Goal: Check status: Check status

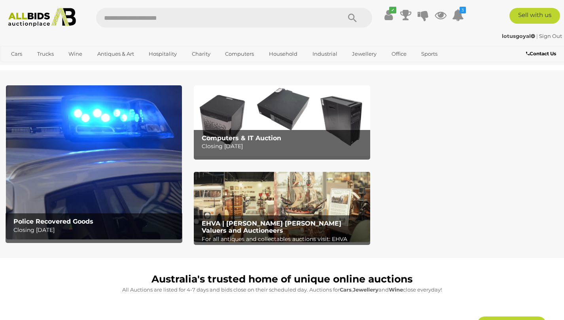
click at [267, 120] on img at bounding box center [282, 120] width 176 height 70
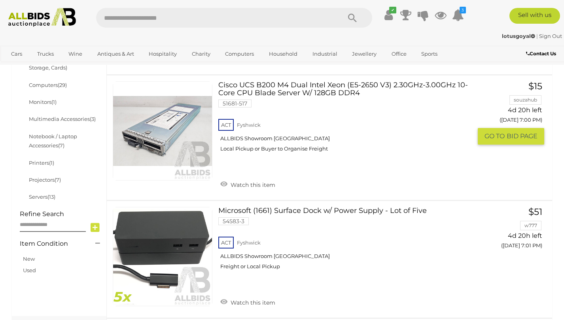
scroll to position [11, 0]
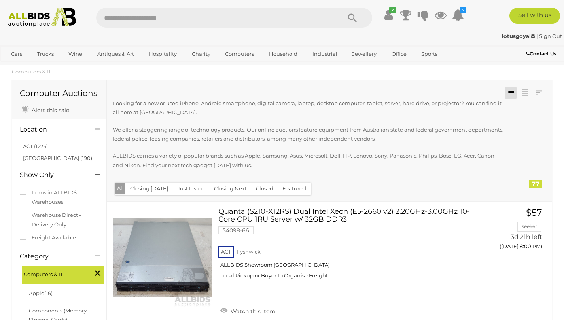
click at [185, 189] on button "Just Listed" at bounding box center [190, 189] width 37 height 12
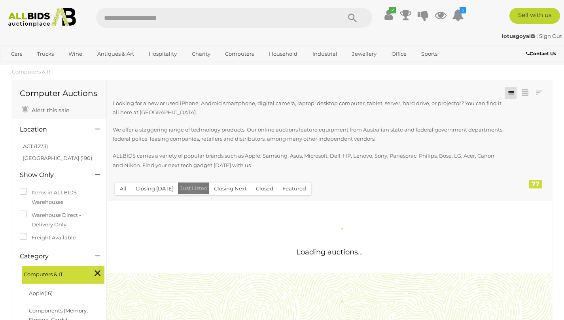
scroll to position [0, 0]
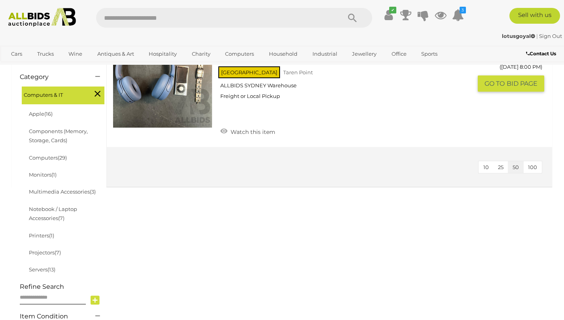
scroll to position [130, 0]
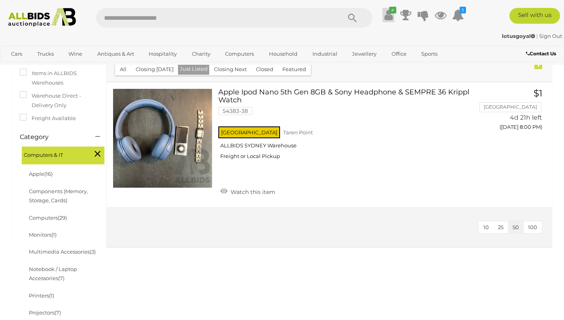
click at [393, 18] on link "✔" at bounding box center [388, 15] width 12 height 14
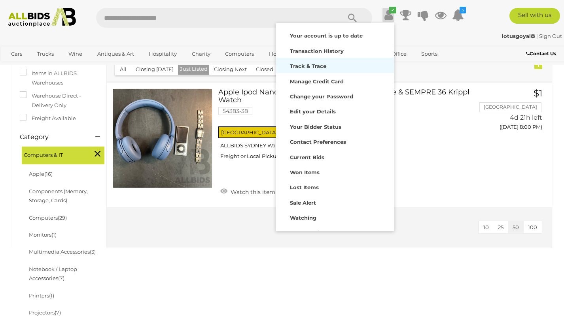
click at [326, 64] on div "Track & Trace" at bounding box center [335, 65] width 114 height 11
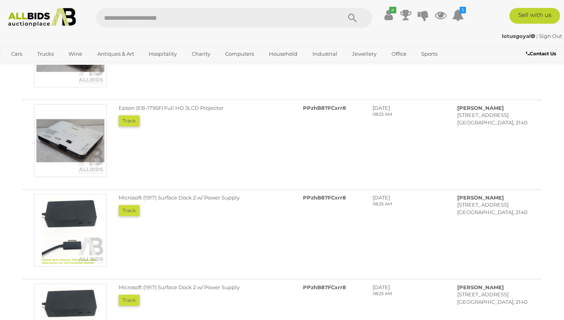
scroll to position [718, 0]
